Goal: Task Accomplishment & Management: Manage account settings

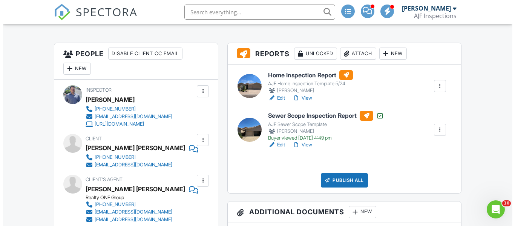
scroll to position [188, 0]
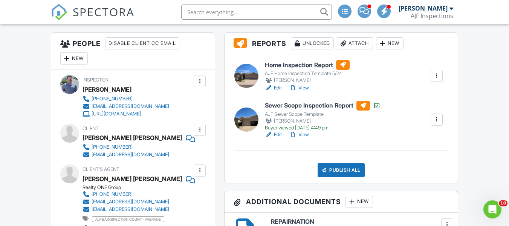
click at [359, 41] on div "Attach" at bounding box center [355, 43] width 36 height 12
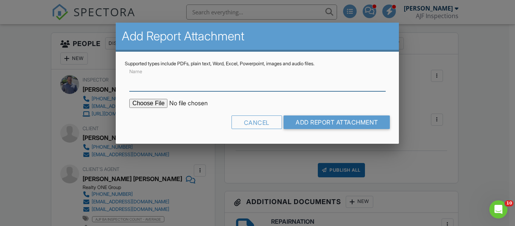
click at [193, 81] on input "Name" at bounding box center [257, 82] width 256 height 18
type input "termite report"
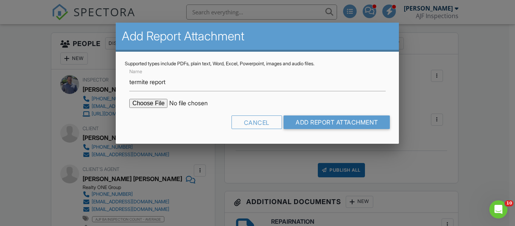
click at [145, 100] on input "file" at bounding box center [193, 103] width 128 height 9
type input "C:\fakepath\Sent_WDIIR Inspection NO Evide - 2025-08-27T171549.174.pdf"
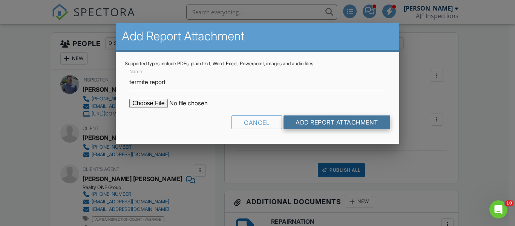
click at [308, 119] on input "Add Report Attachment" at bounding box center [336, 122] width 107 height 14
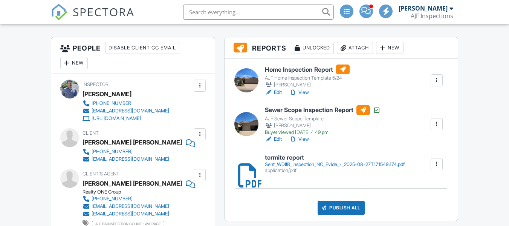
scroll to position [226, 0]
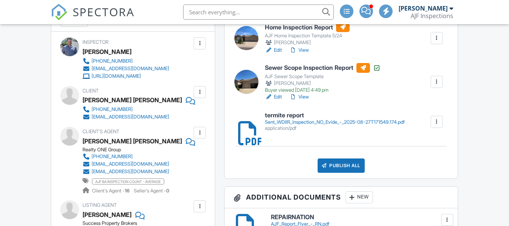
click at [318, 122] on div "Sent_WDIIR_Inspection_NO_Evide_-_2025-08-27T171549.174.pdf" at bounding box center [335, 122] width 140 height 6
click at [306, 49] on link "View" at bounding box center [299, 50] width 20 height 8
